Goal: Use online tool/utility: Utilize a website feature to perform a specific function

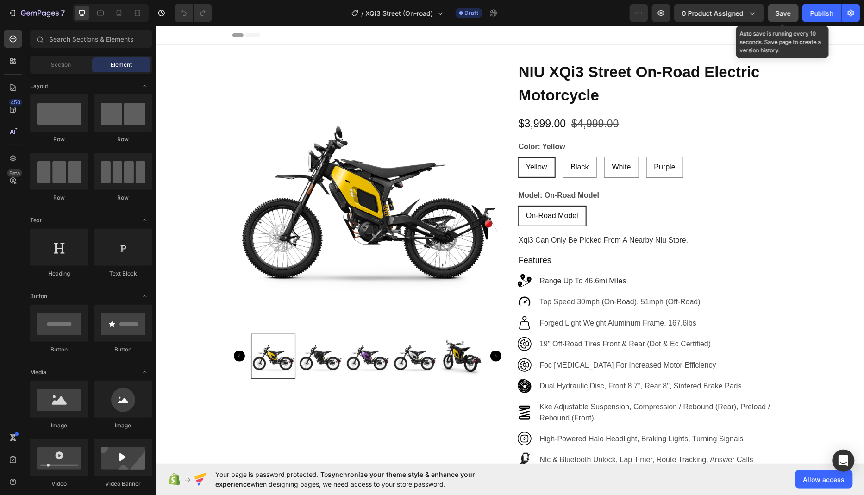
click at [783, 17] on div "Save" at bounding box center [783, 13] width 15 height 10
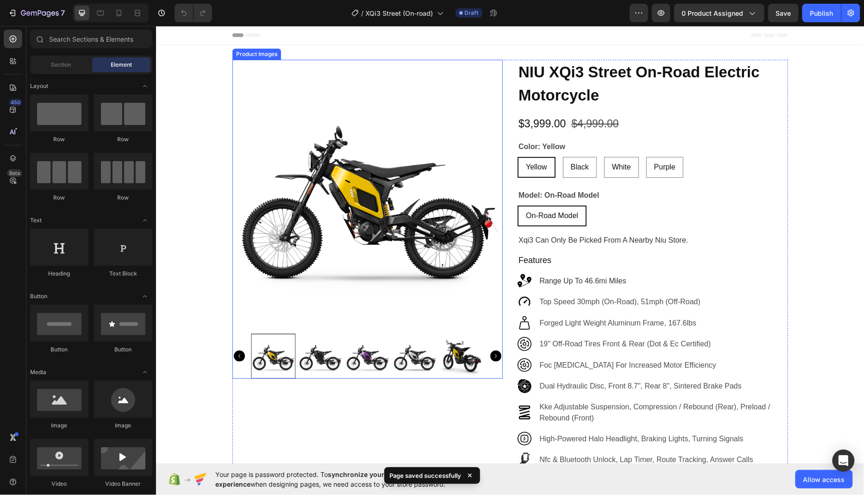
click at [461, 72] on img at bounding box center [367, 194] width 270 height 270
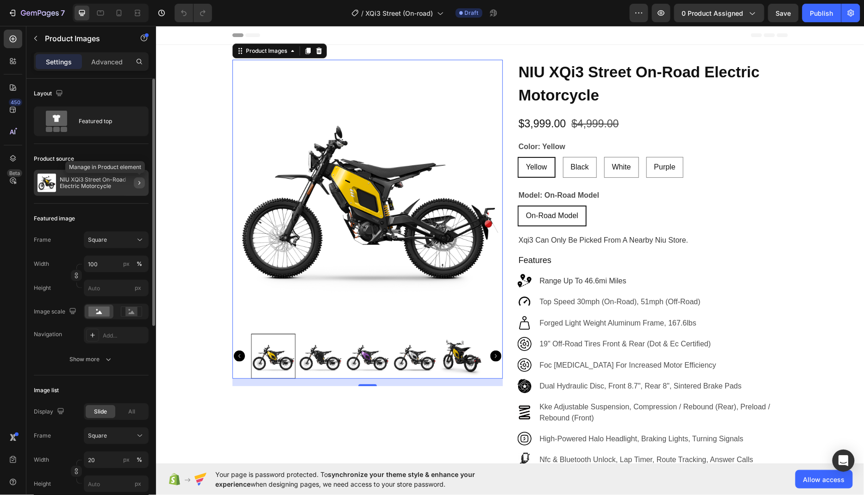
click at [138, 181] on icon "button" at bounding box center [139, 182] width 7 height 7
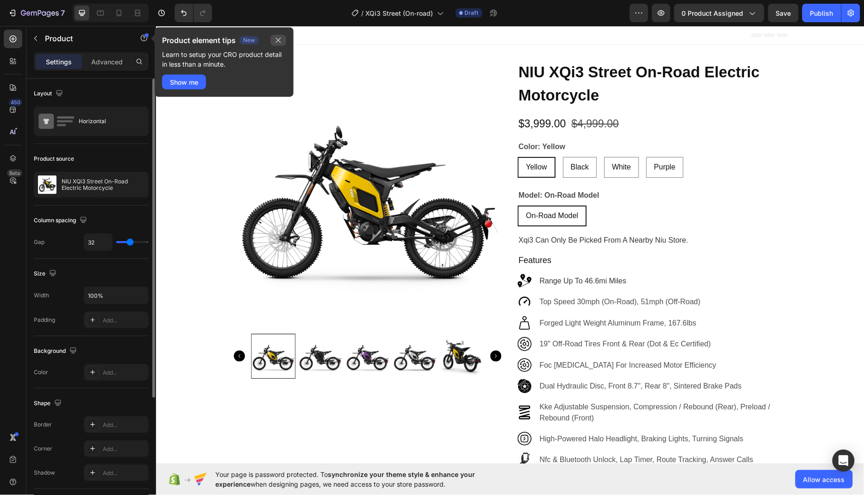
click at [278, 40] on icon "button" at bounding box center [278, 40] width 5 height 5
click at [188, 84] on div "Show me" at bounding box center [184, 82] width 28 height 10
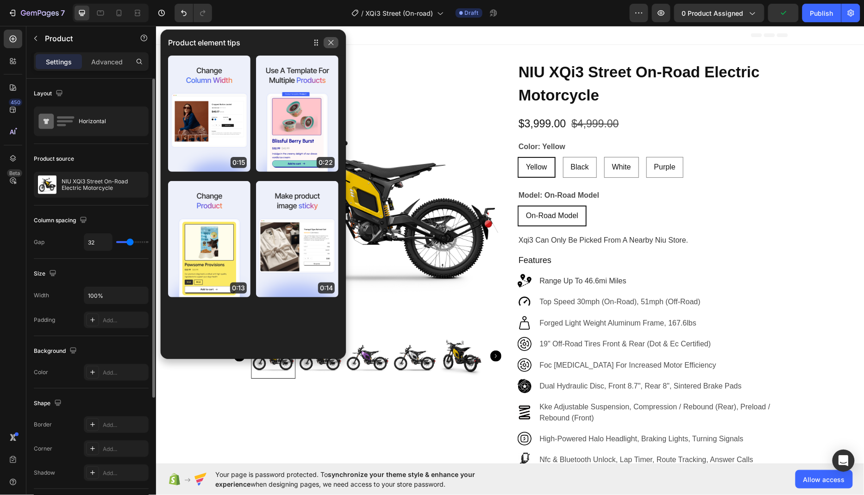
click at [326, 41] on button "button" at bounding box center [331, 42] width 15 height 11
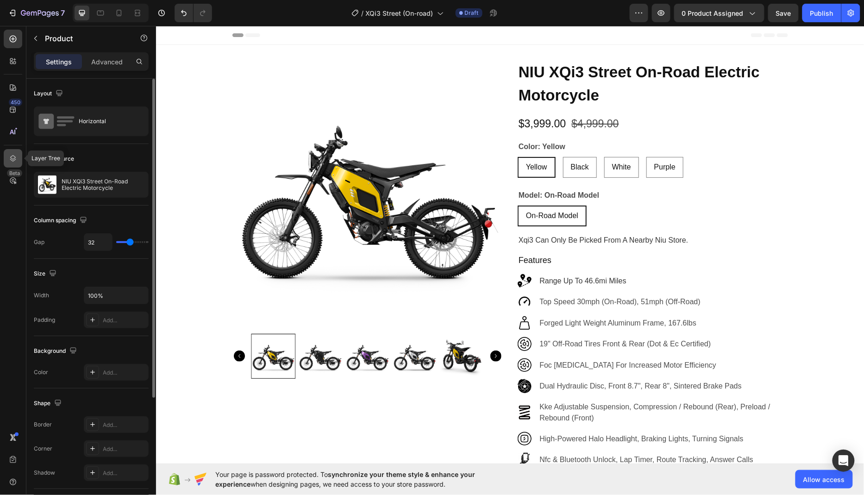
click at [14, 157] on icon at bounding box center [13, 158] width 6 height 6
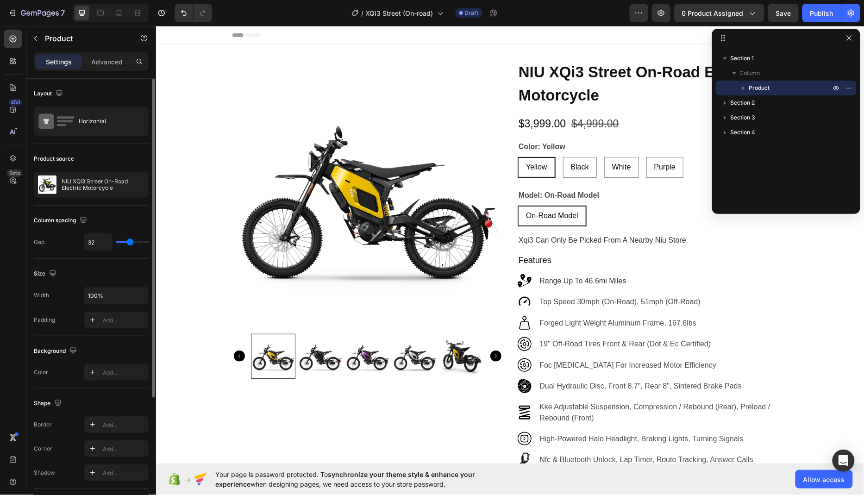
click at [765, 88] on span "Product" at bounding box center [759, 87] width 21 height 9
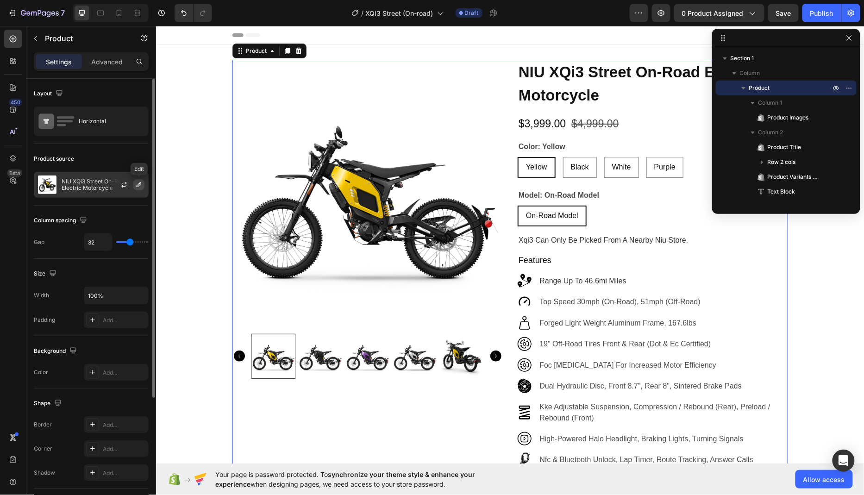
click at [139, 186] on icon "button" at bounding box center [138, 184] width 7 height 7
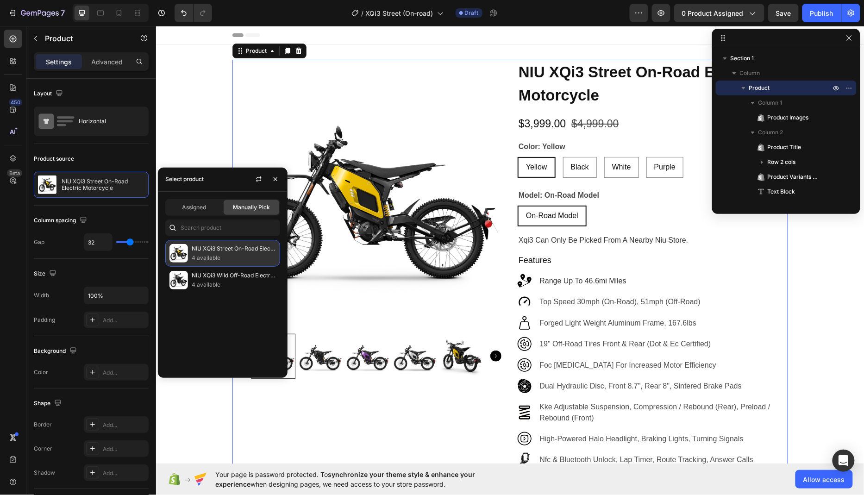
click at [226, 254] on p "4 available" at bounding box center [234, 257] width 84 height 9
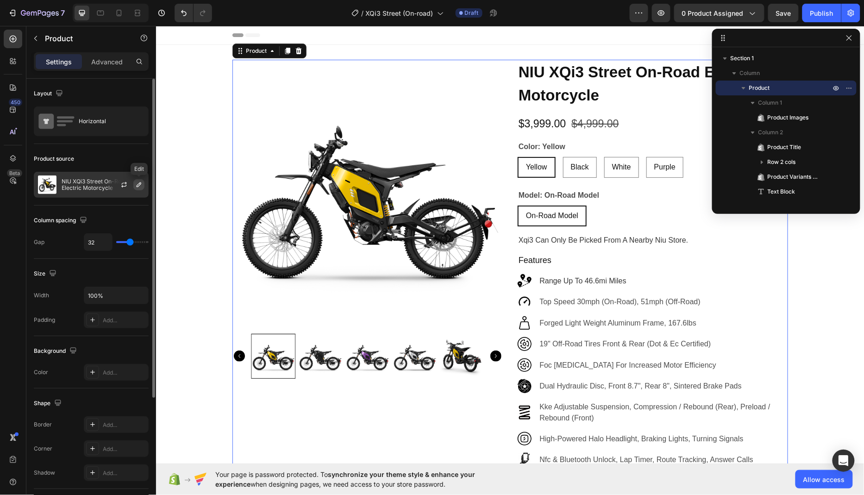
click at [138, 185] on icon "button" at bounding box center [138, 184] width 7 height 7
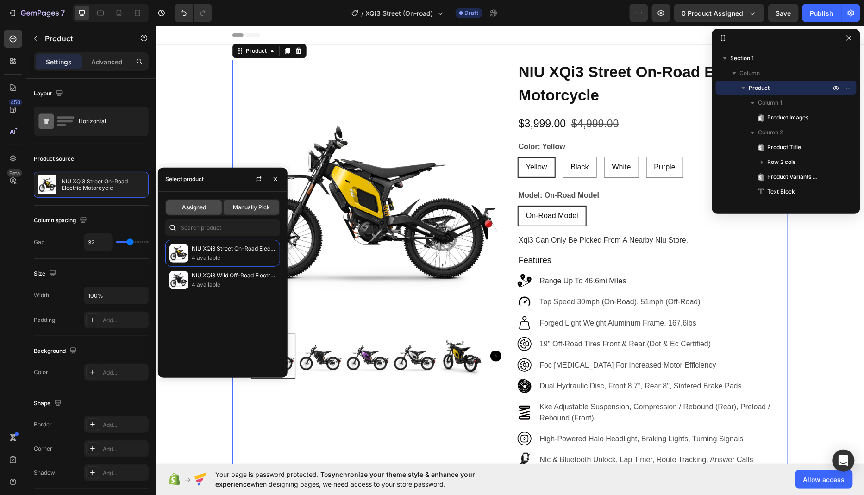
click at [195, 213] on div "Assigned" at bounding box center [194, 207] width 56 height 15
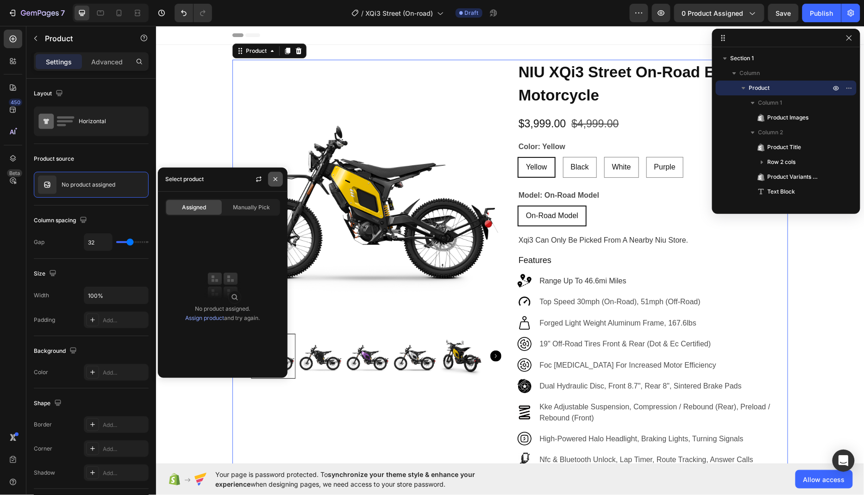
click at [272, 180] on icon "button" at bounding box center [275, 178] width 7 height 7
